Goal: Find specific page/section: Find specific page/section

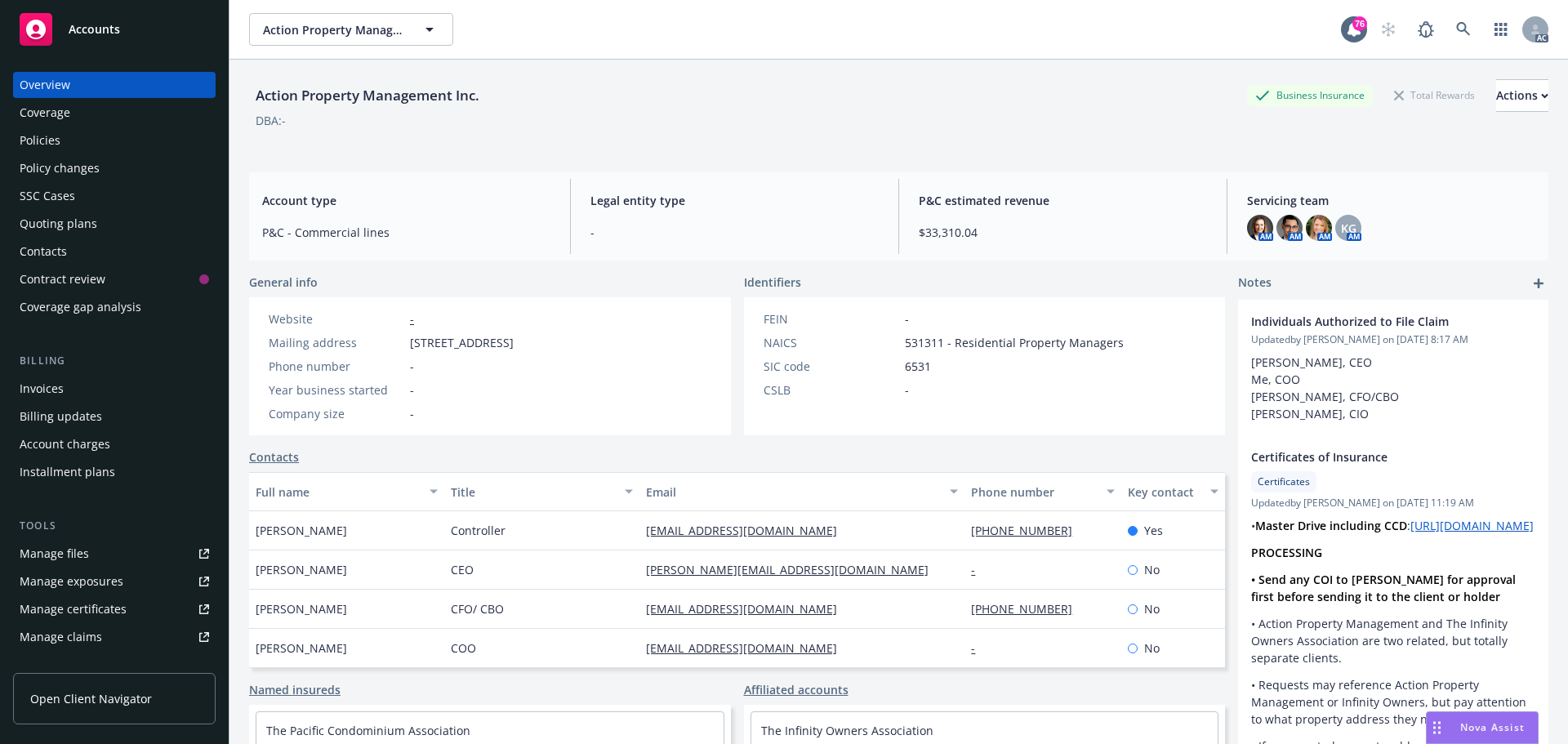
click at [1456, 34] on icon at bounding box center [1463, 29] width 14 height 14
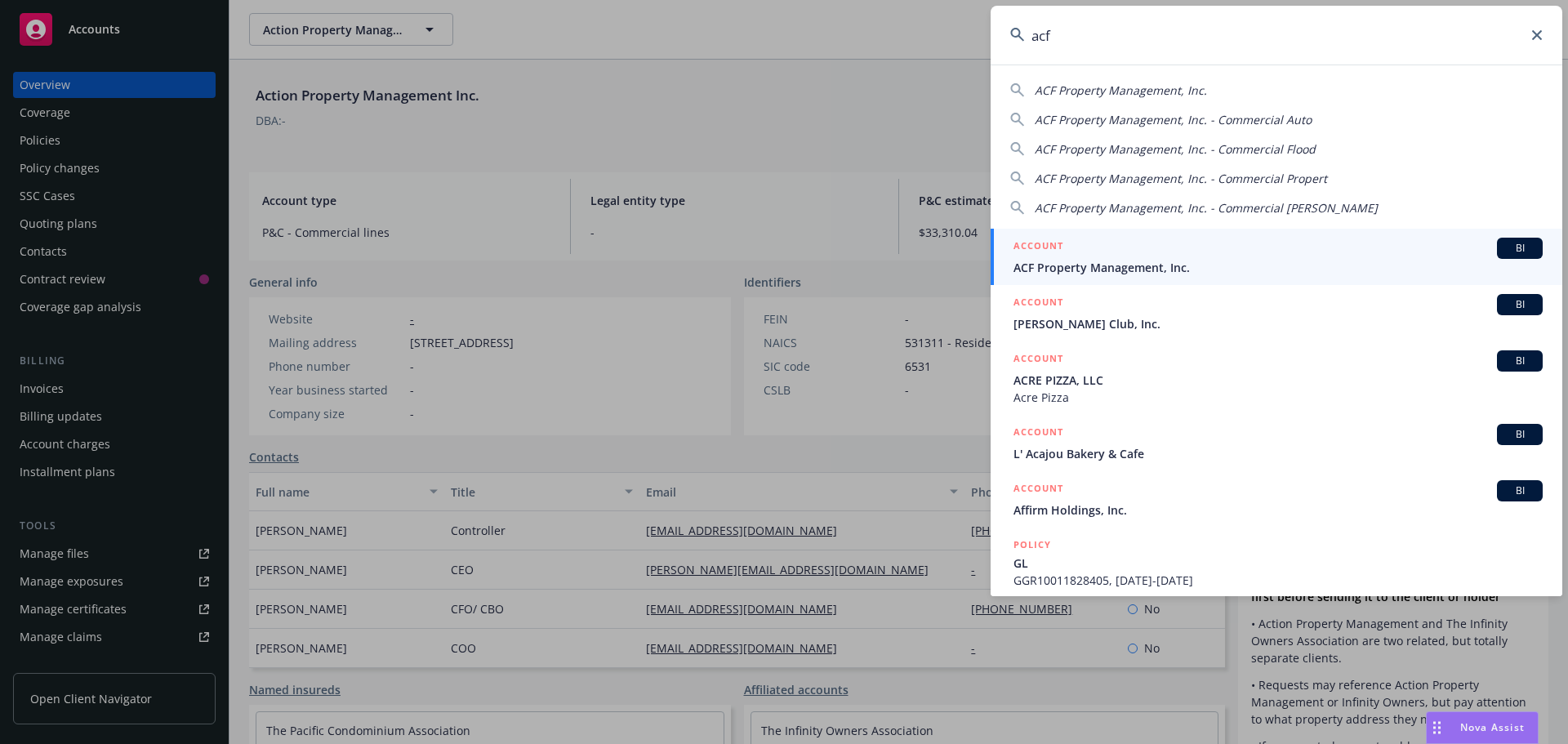
click at [1137, 90] on span "ACF Property Management, Inc." at bounding box center [1121, 90] width 172 height 15
type input "ACF Property Management, Inc."
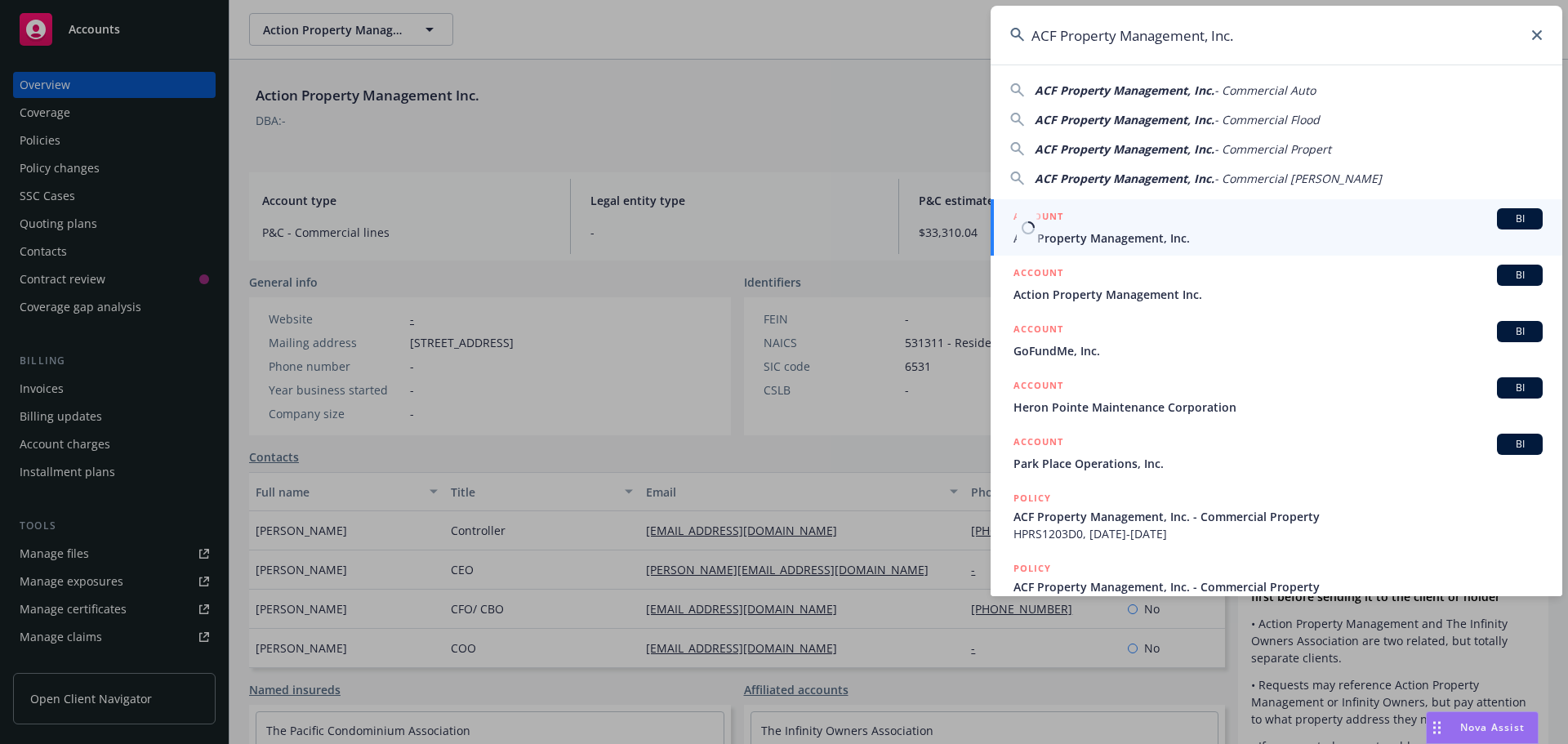
click at [1189, 231] on span "ACF Property Management, Inc." at bounding box center [1278, 238] width 529 height 17
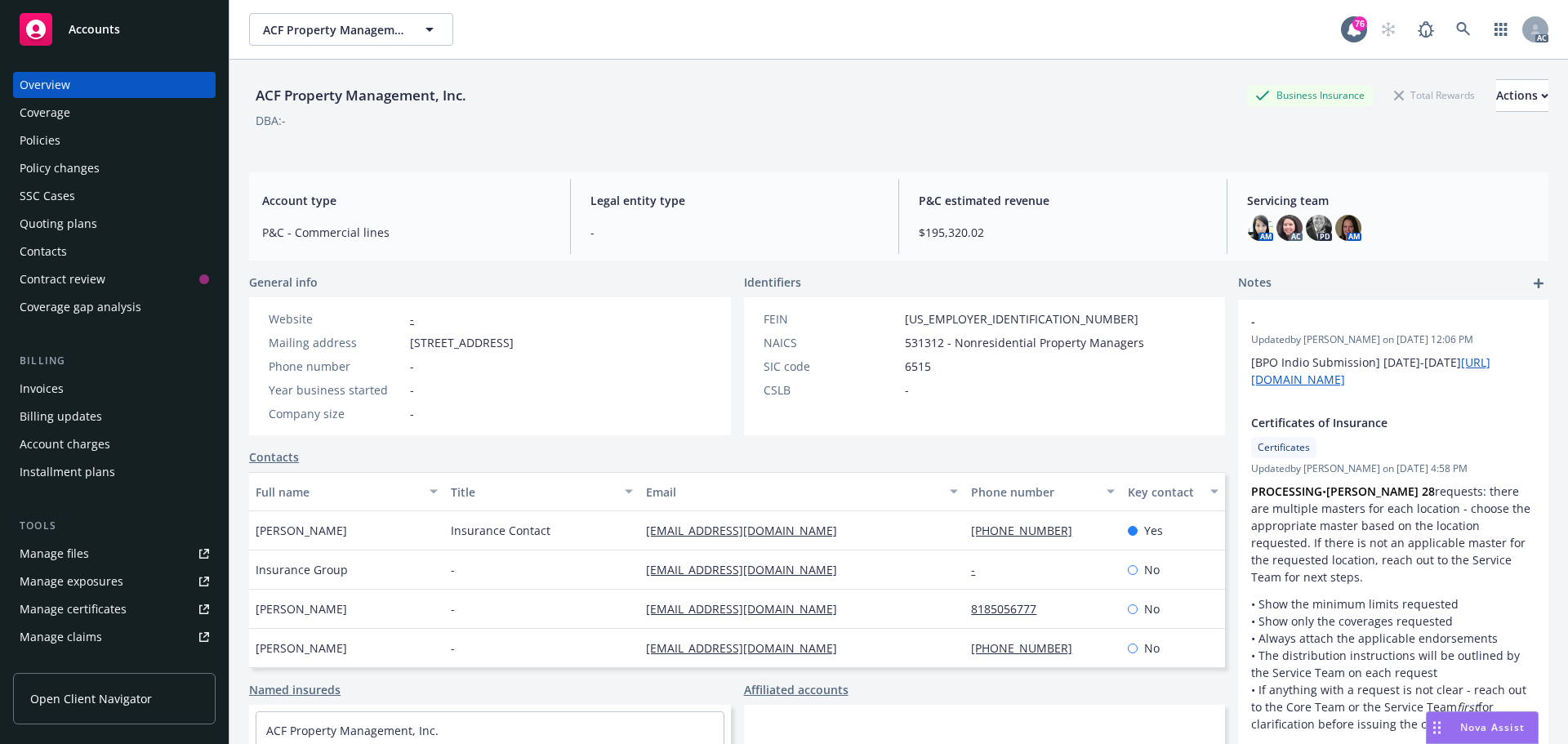
click at [76, 144] on div "Policies" at bounding box center [114, 140] width 190 height 26
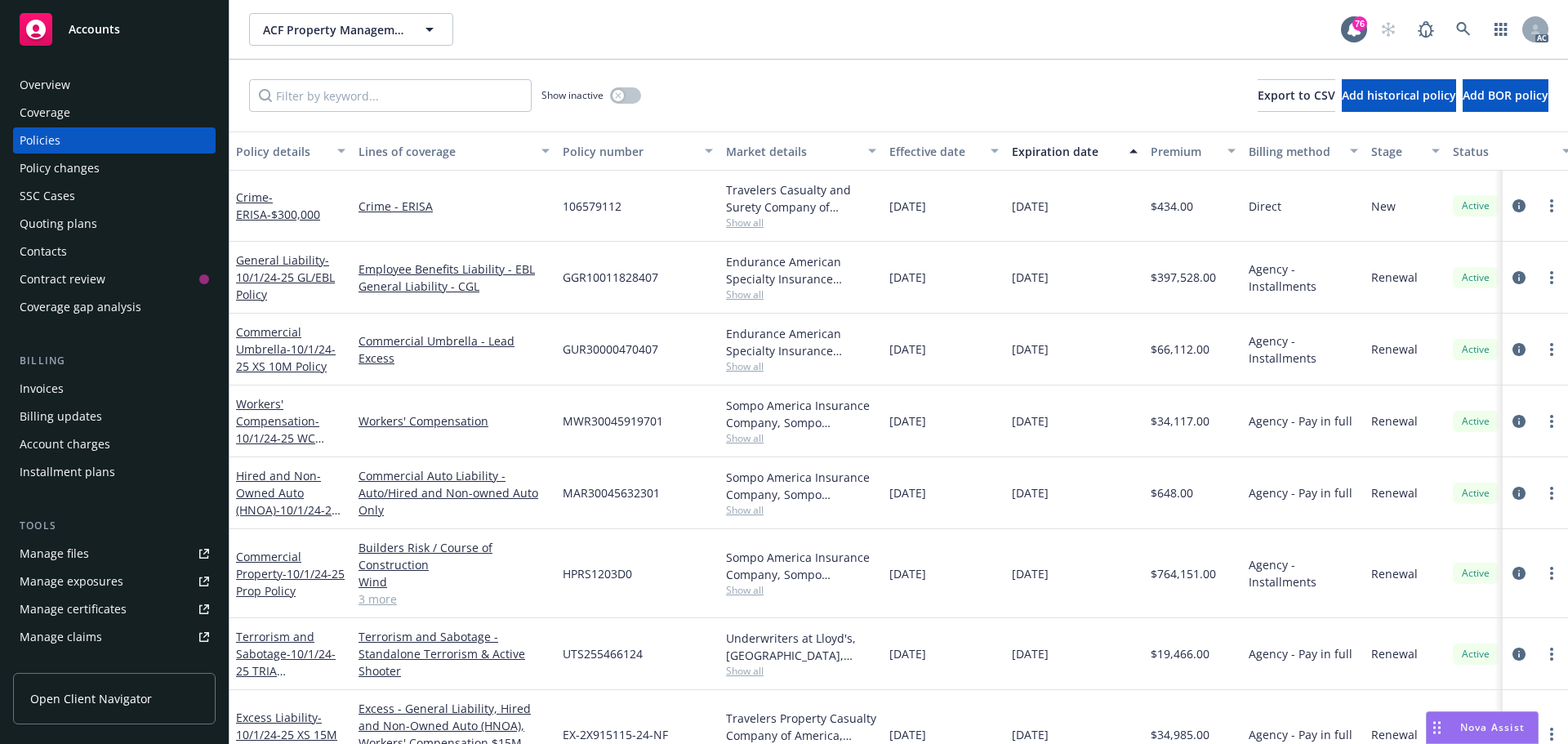
click at [376, 596] on link "3 more" at bounding box center [455, 599] width 191 height 17
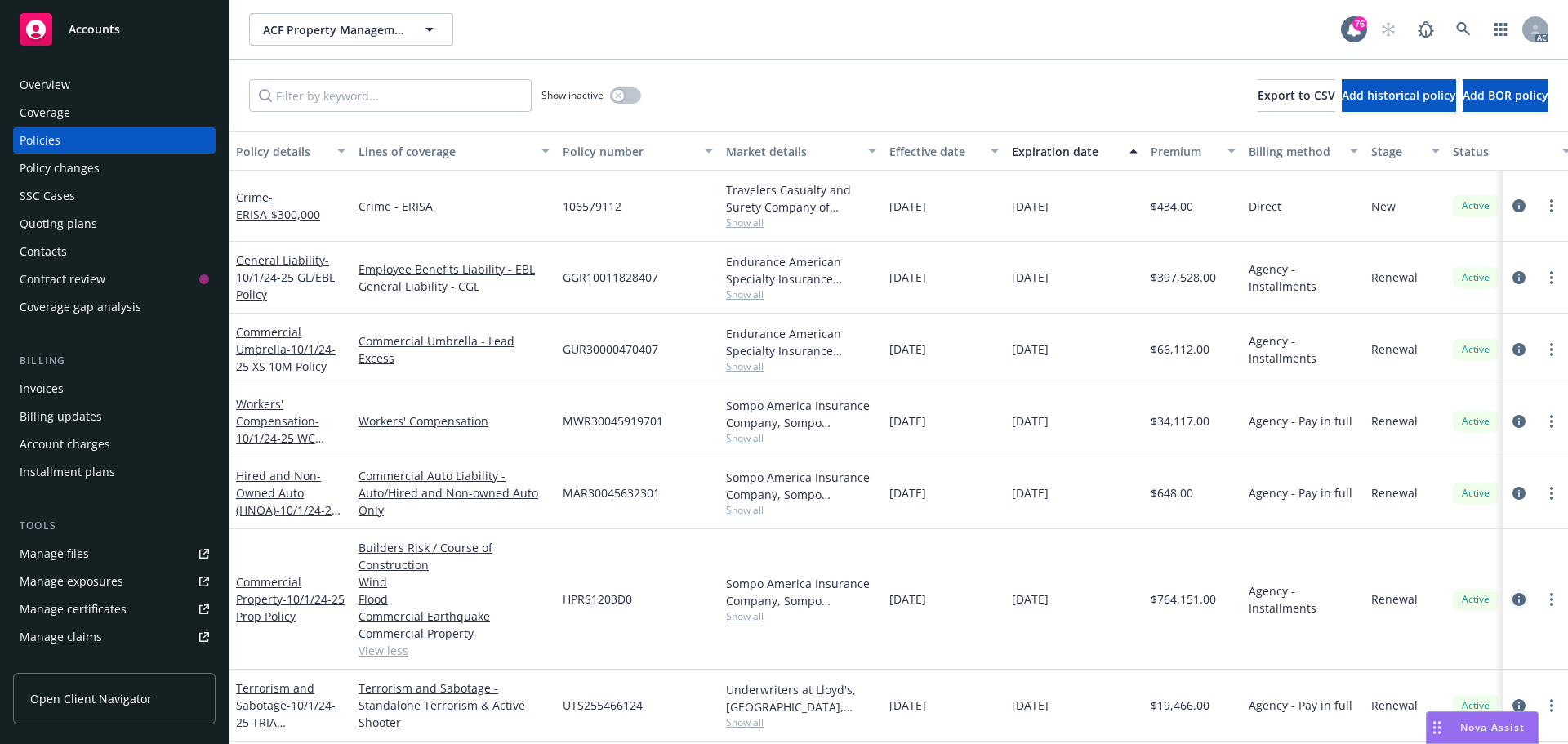
click at [1512, 600] on icon "circleInformation" at bounding box center [1519, 599] width 13 height 13
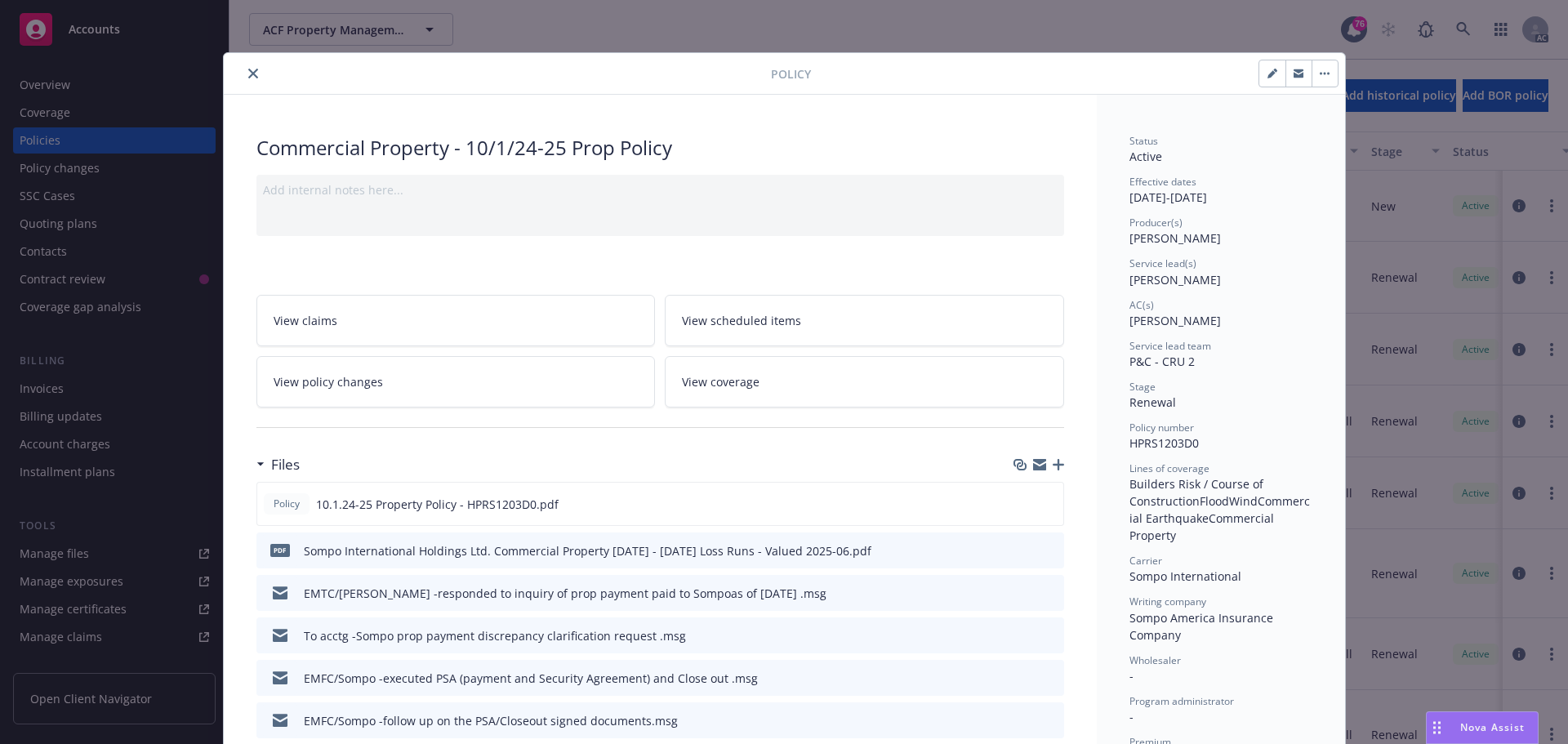
click at [251, 75] on icon "close" at bounding box center [253, 74] width 10 height 10
